Goal: Task Accomplishment & Management: Manage account settings

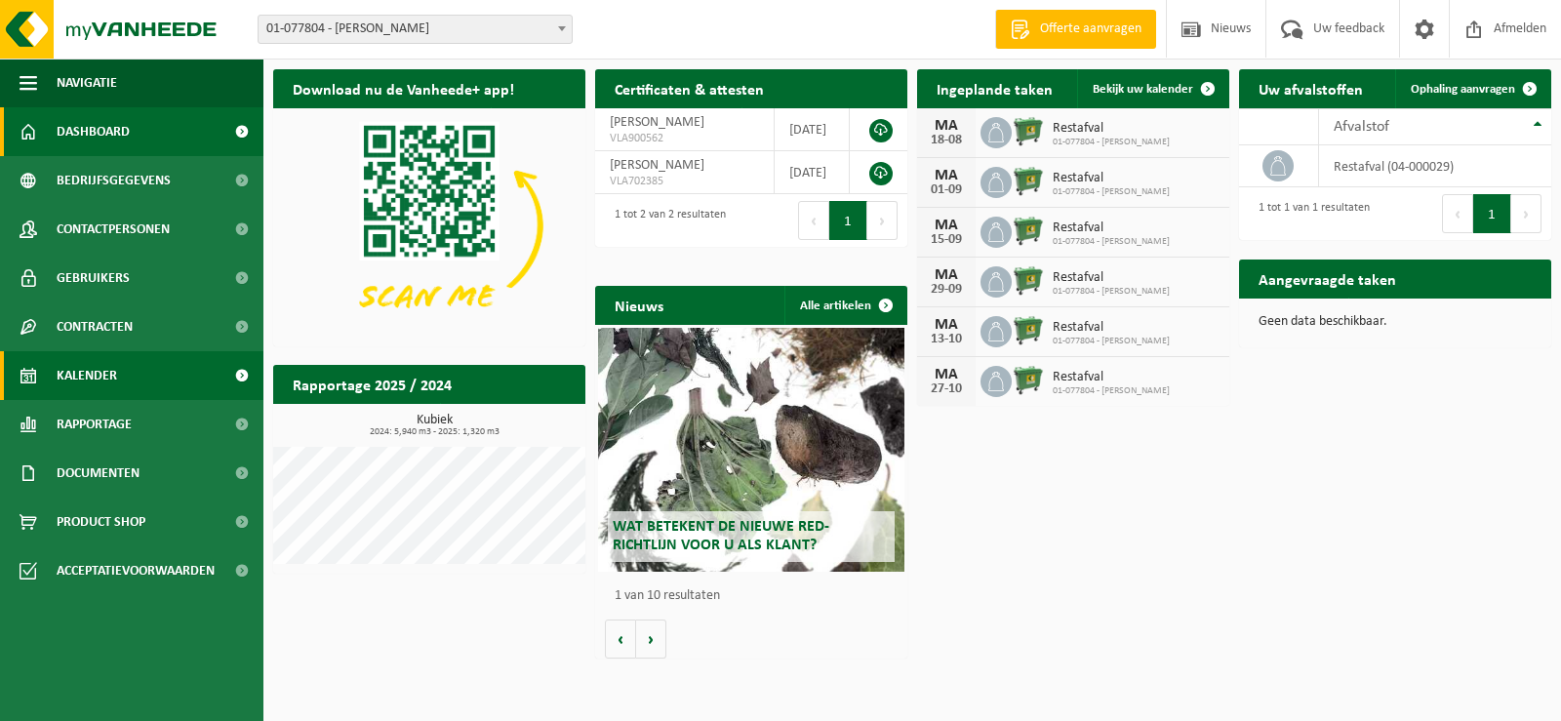
click at [107, 374] on span "Kalender" at bounding box center [87, 375] width 60 height 49
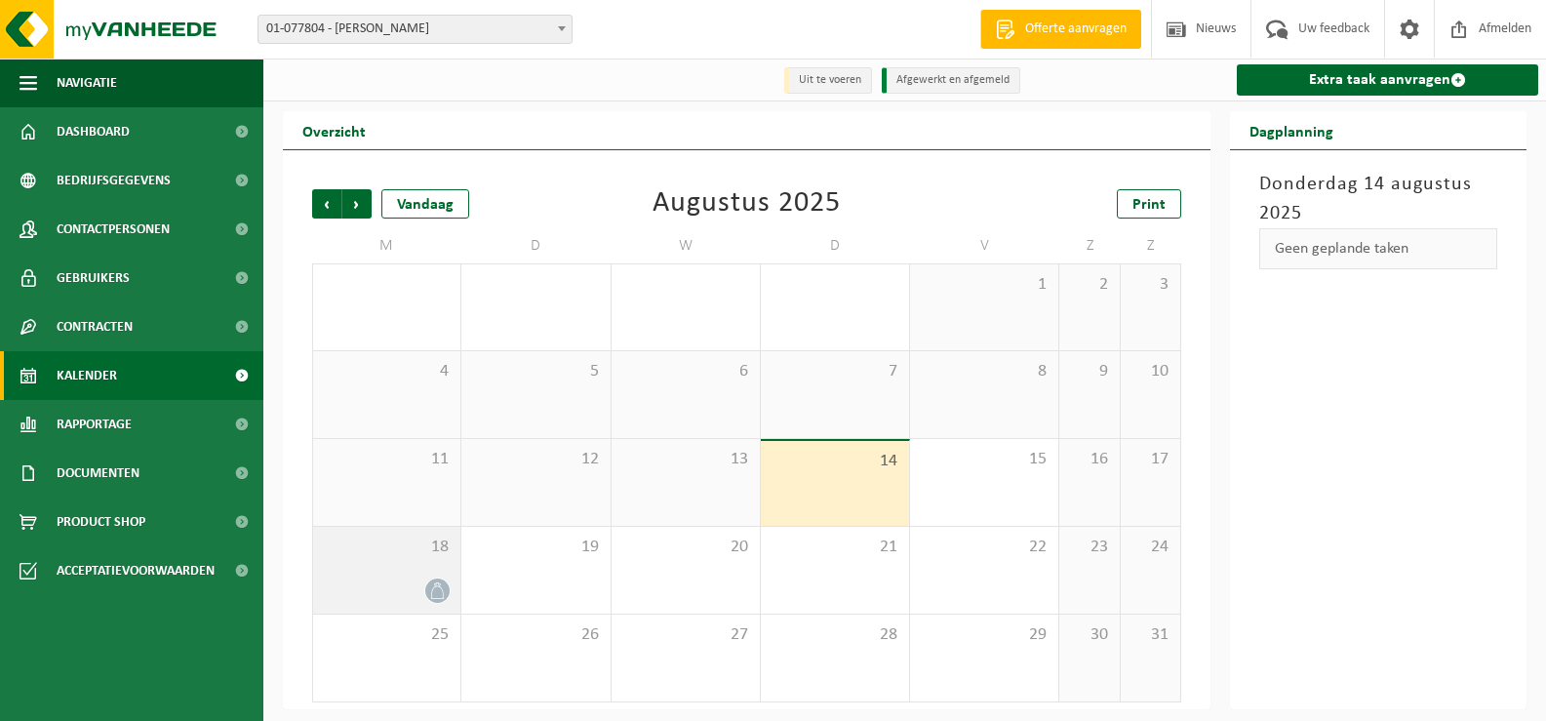
click at [436, 590] on icon at bounding box center [437, 590] width 17 height 17
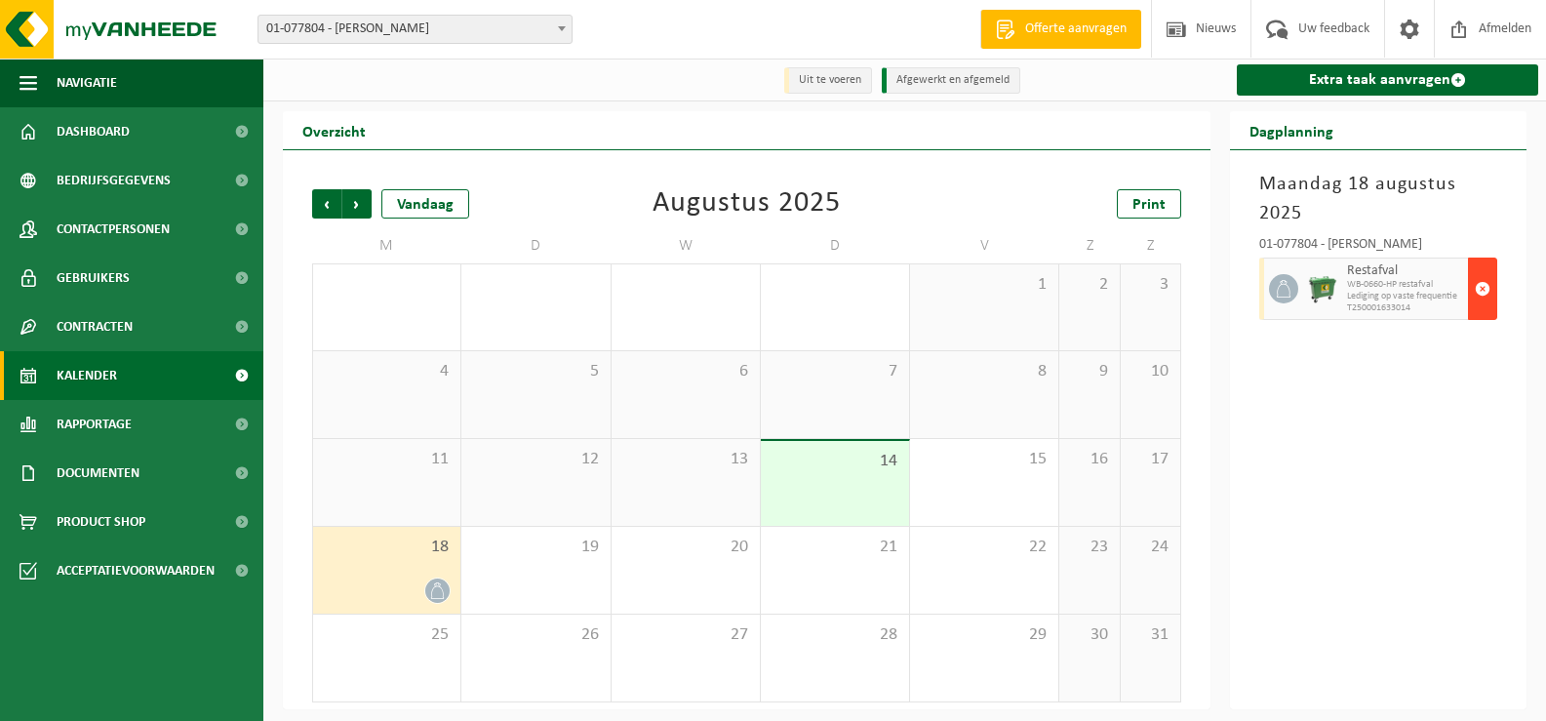
click at [1487, 288] on span "button" at bounding box center [1483, 288] width 16 height 39
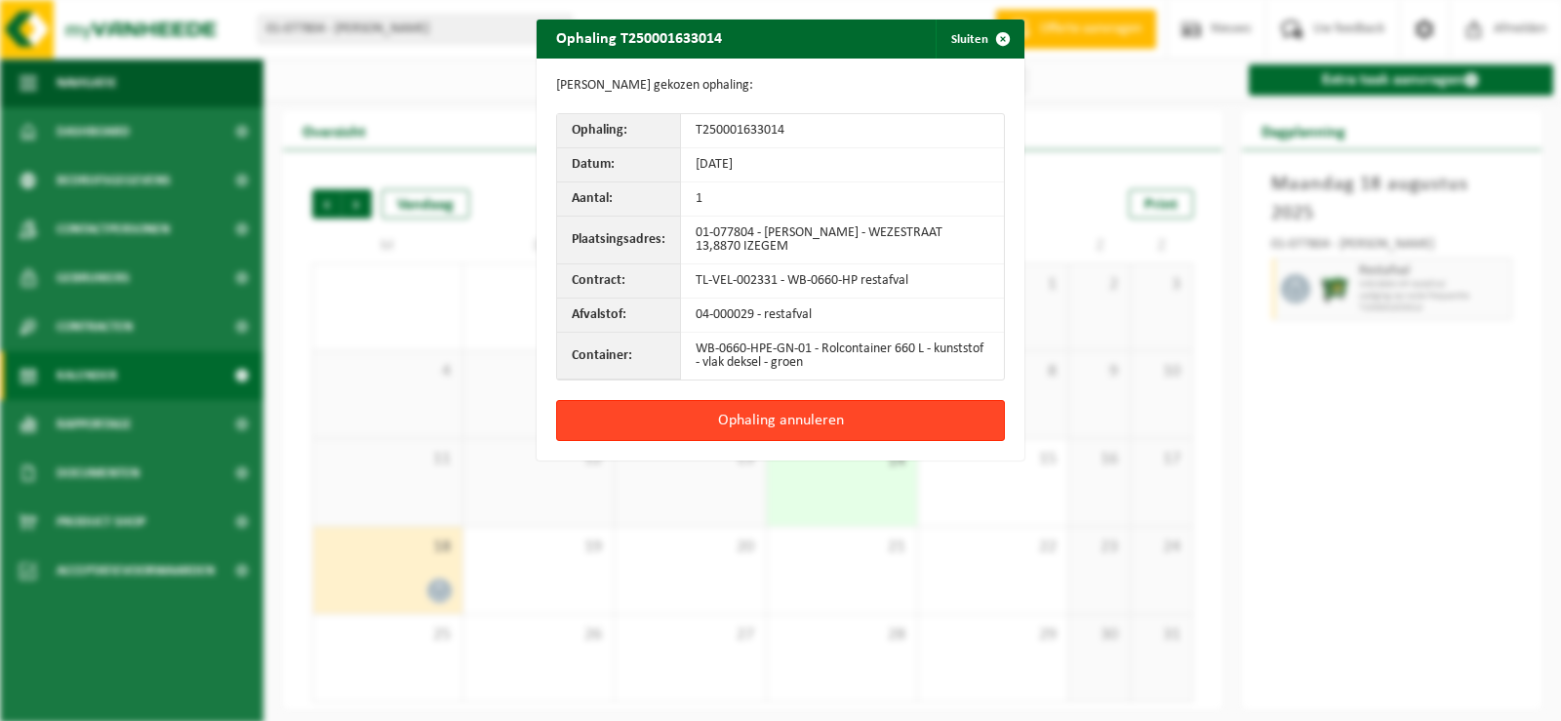
click at [770, 419] on button "Ophaling annuleren" at bounding box center [780, 420] width 449 height 41
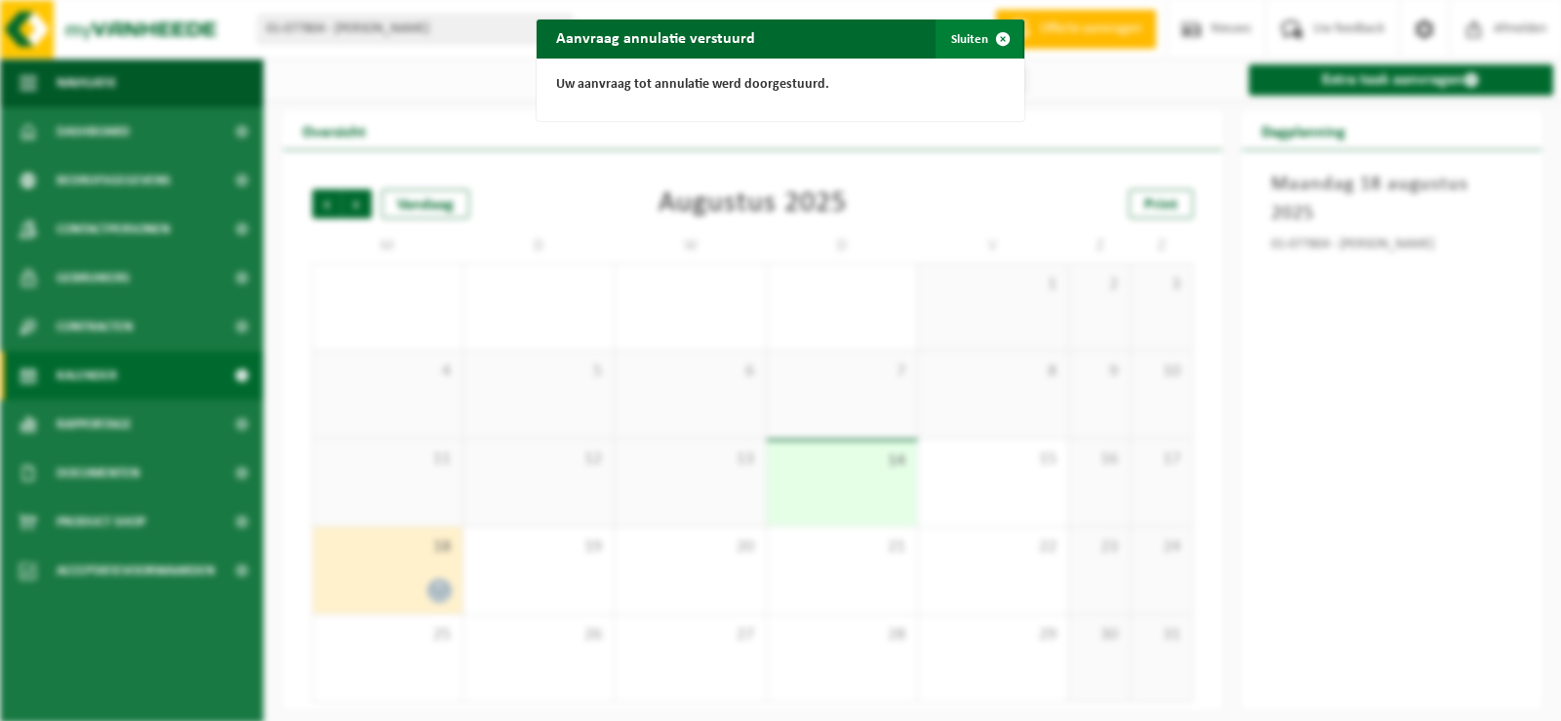
click at [991, 37] on span "button" at bounding box center [1002, 39] width 39 height 39
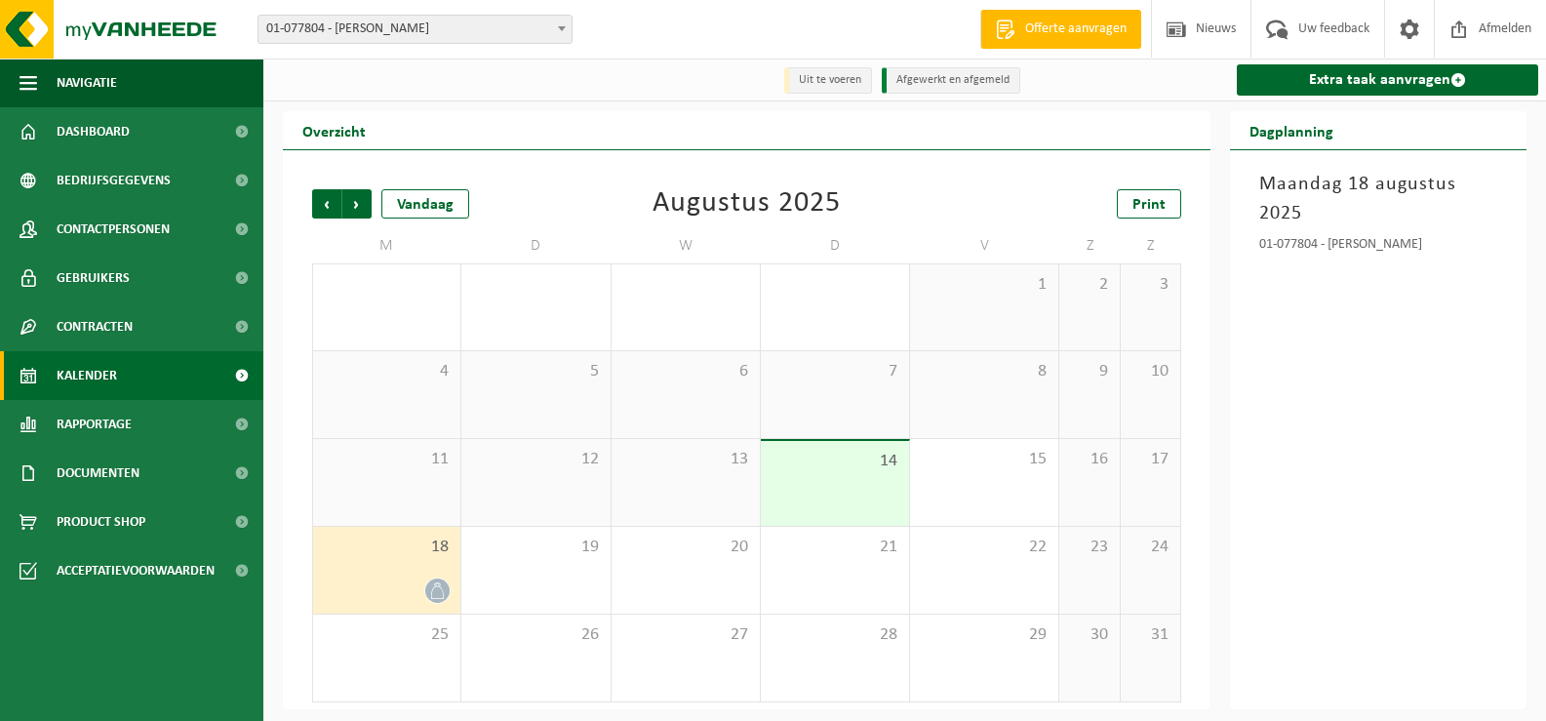
scroll to position [2, 0]
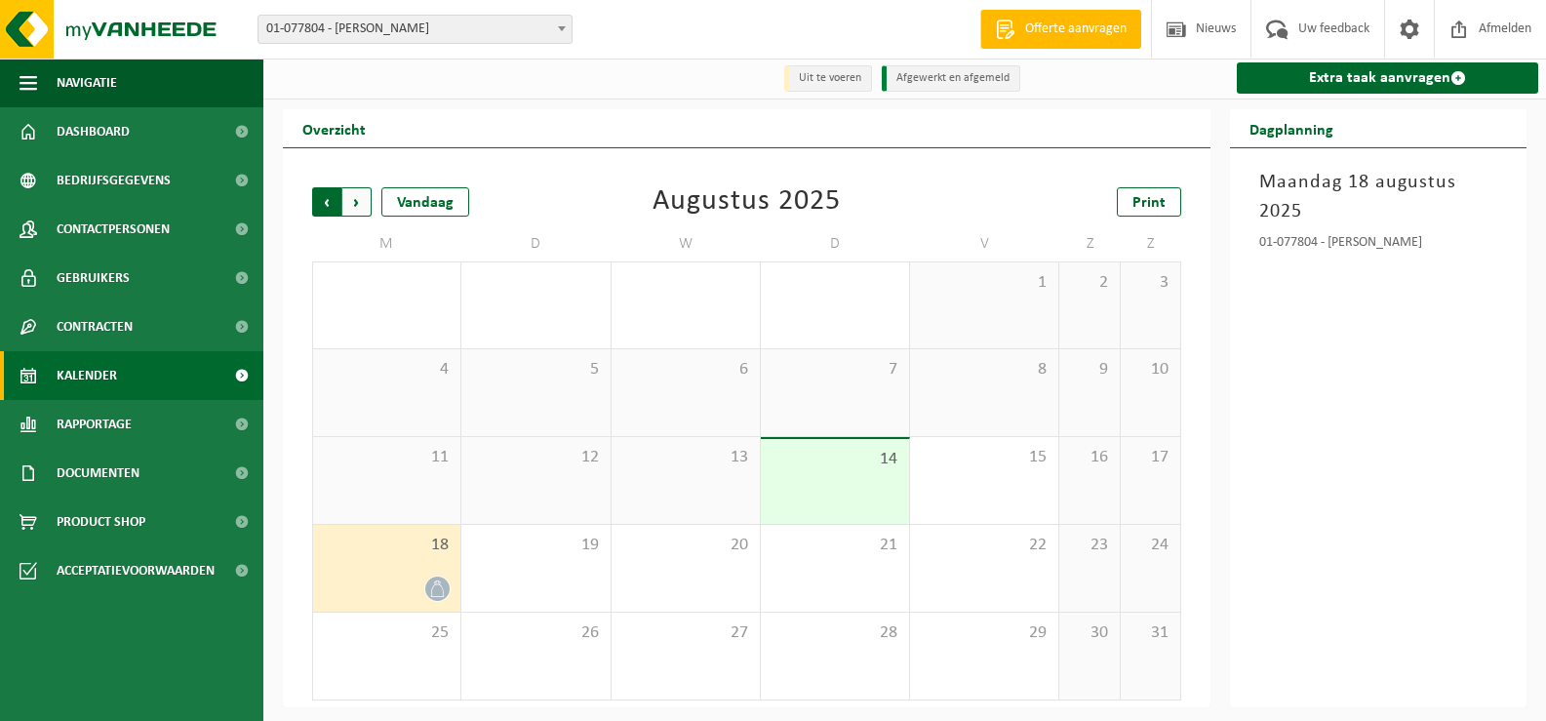
click at [355, 202] on span "Volgende" at bounding box center [356, 201] width 29 height 29
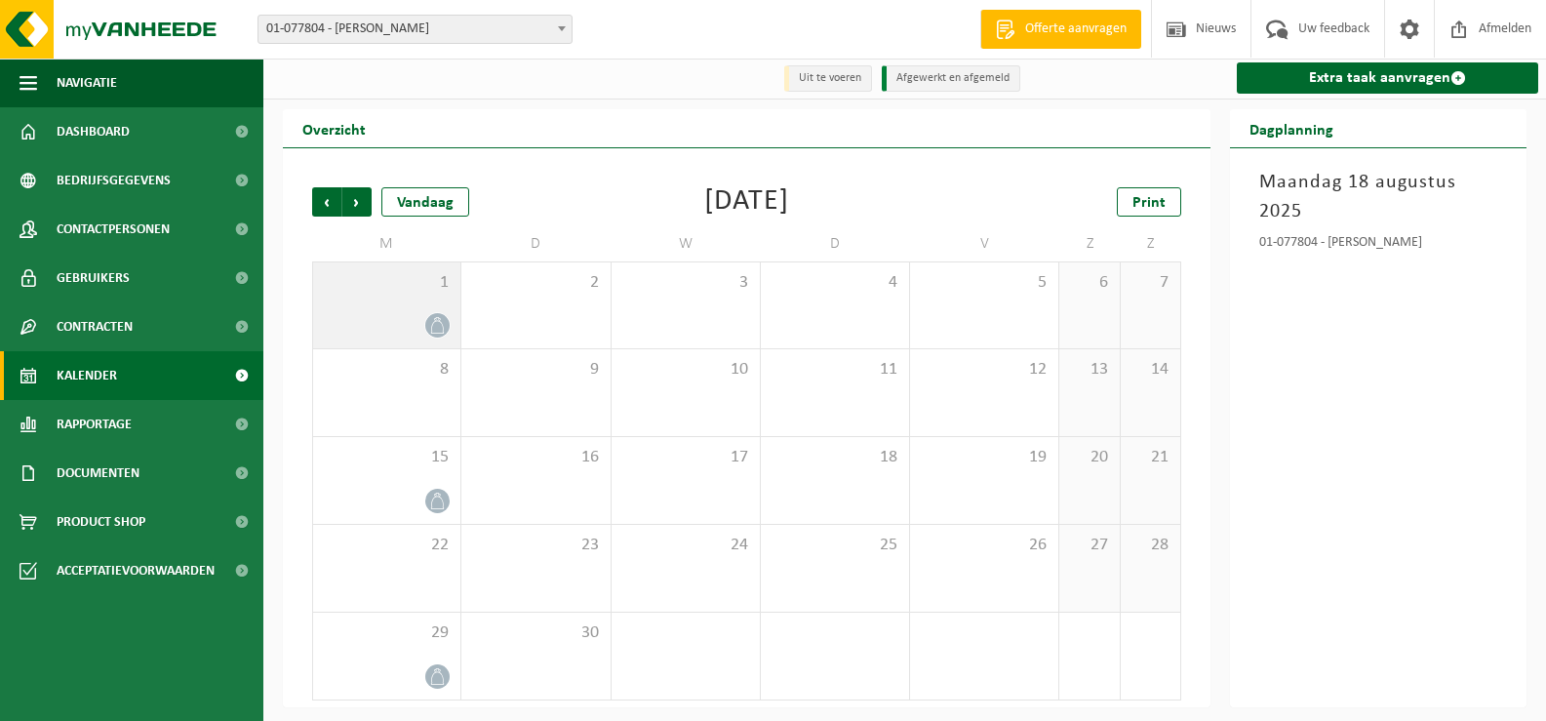
click at [419, 325] on div at bounding box center [387, 325] width 128 height 26
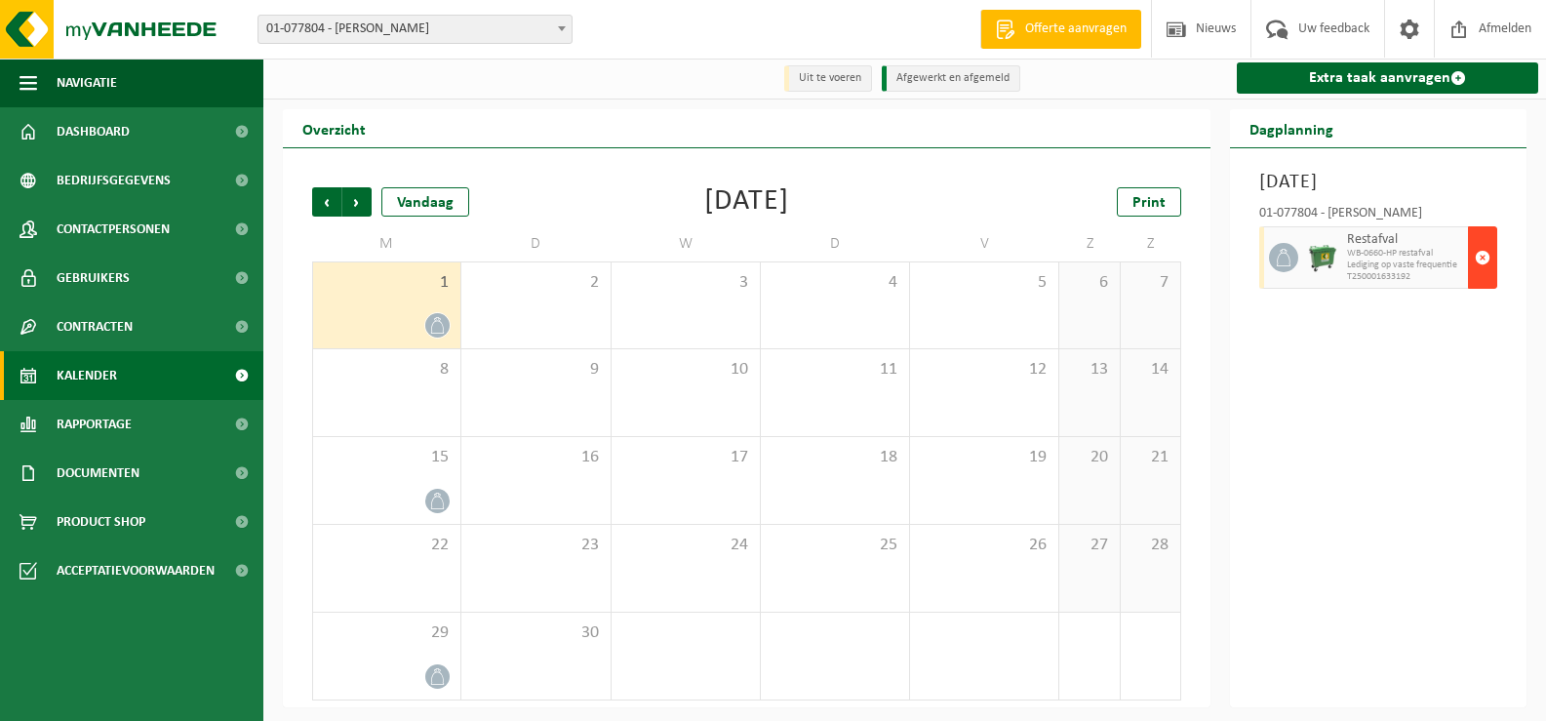
click at [1484, 277] on span "button" at bounding box center [1483, 257] width 16 height 39
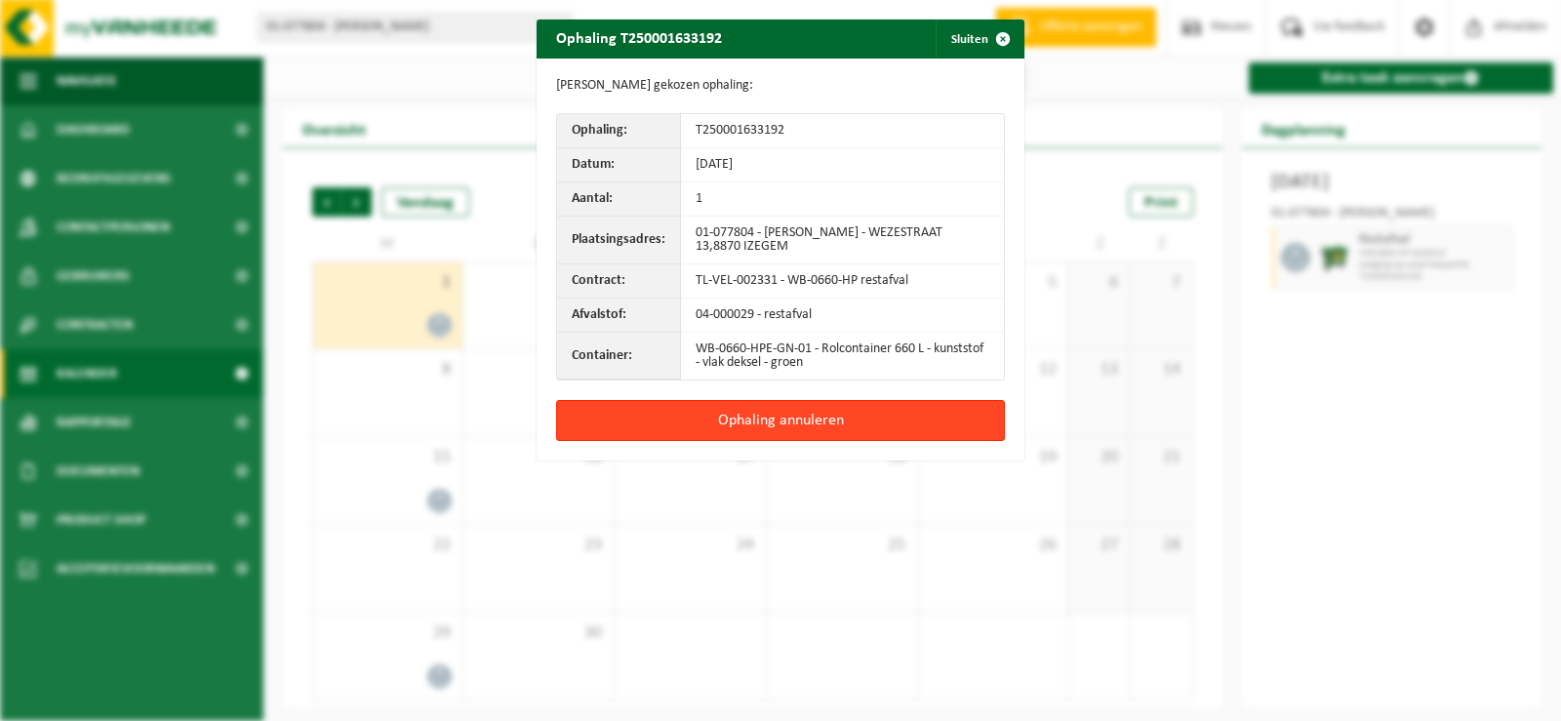
click at [778, 421] on button "Ophaling annuleren" at bounding box center [780, 420] width 449 height 41
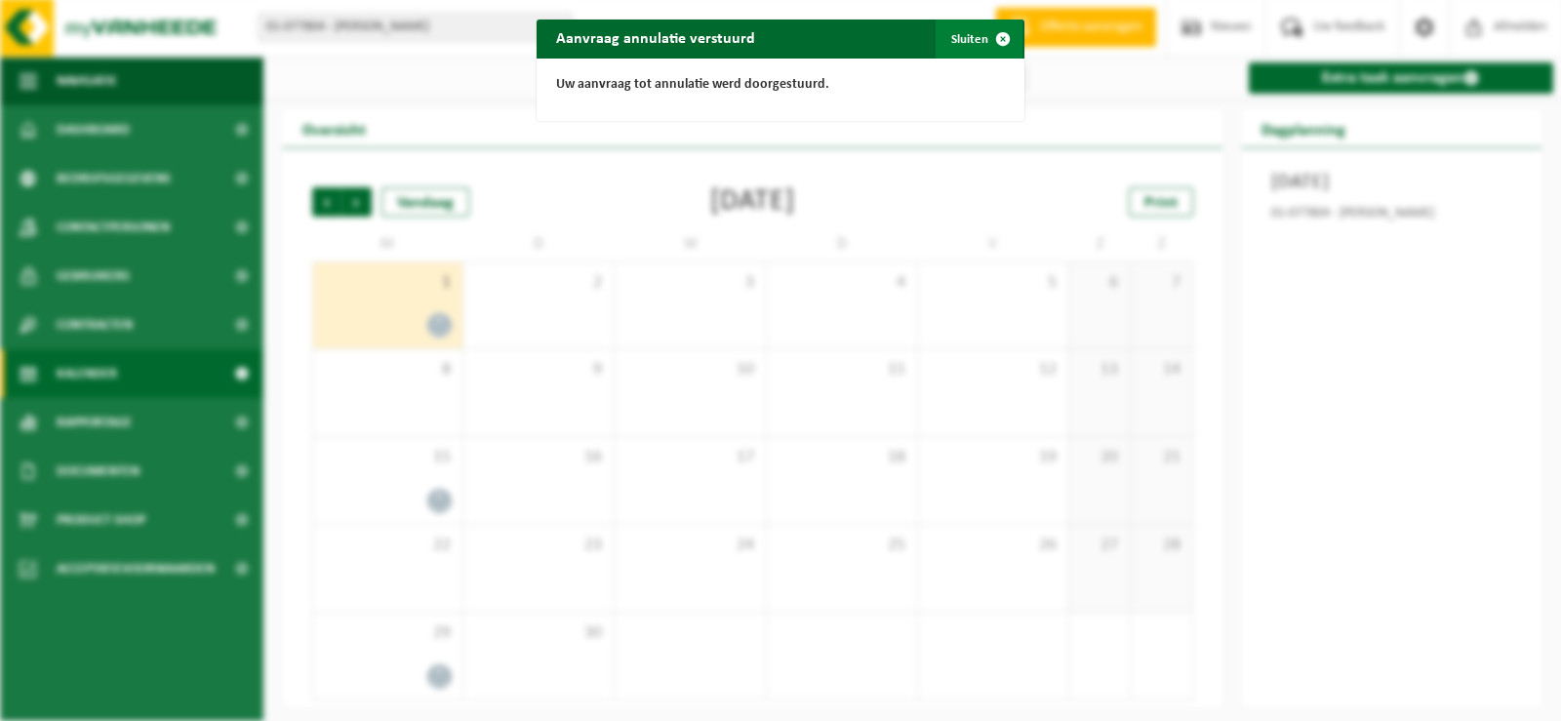
click at [993, 37] on span "button" at bounding box center [1002, 39] width 39 height 39
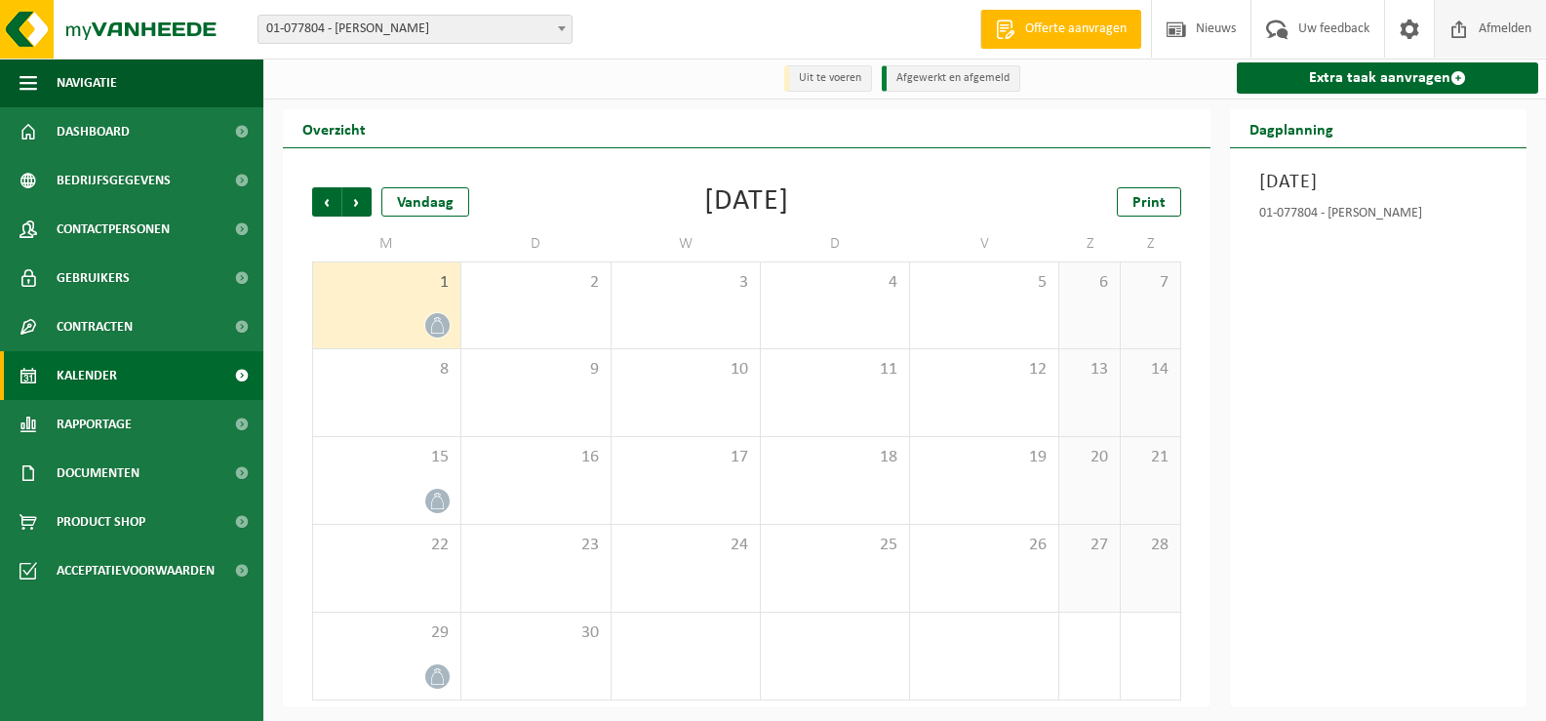
click at [1485, 32] on span "Afmelden" at bounding box center [1505, 29] width 62 height 58
